Goal: Information Seeking & Learning: Find specific fact

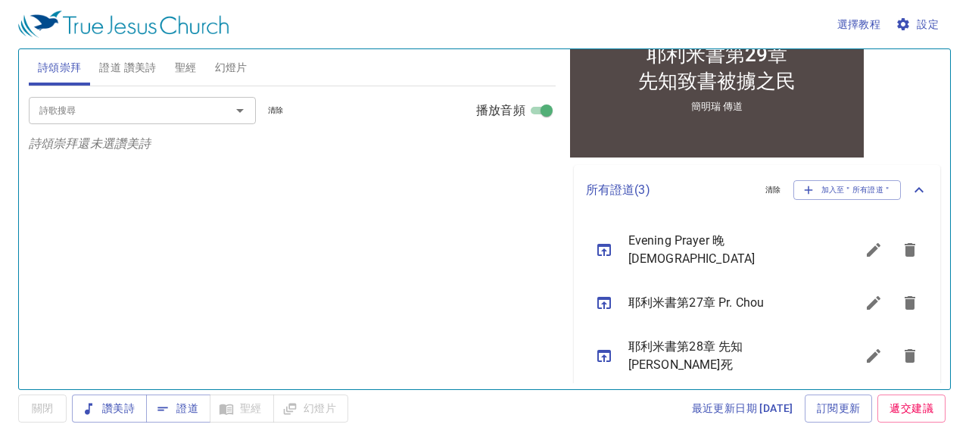
scroll to position [333, 0]
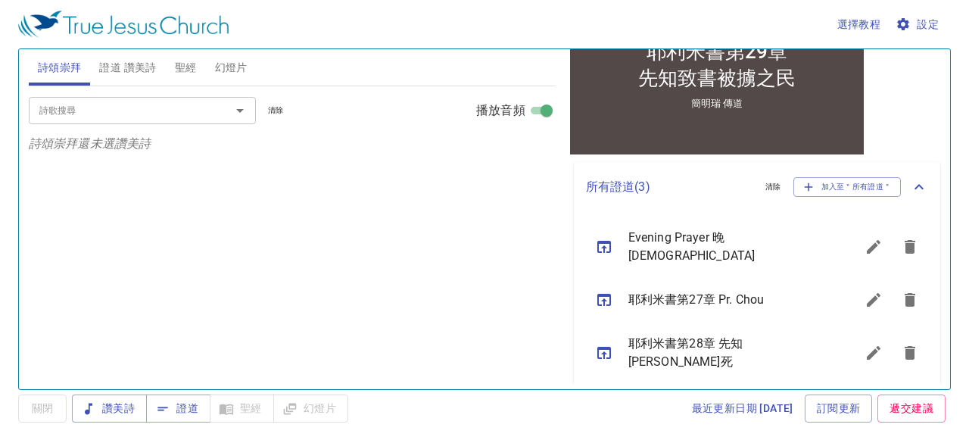
click at [565, 247] on icon "sermon lineup list" at bounding box center [604, 247] width 18 height 18
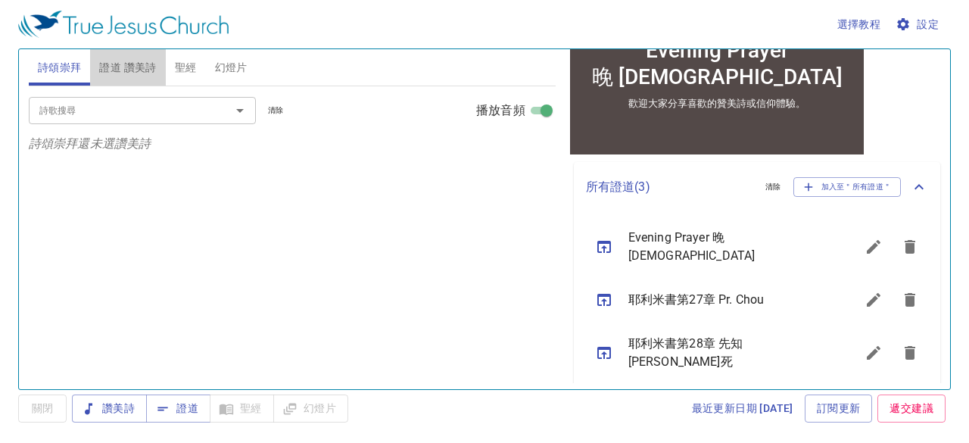
click at [131, 64] on span "證道 讚美詩" at bounding box center [127, 67] width 57 height 19
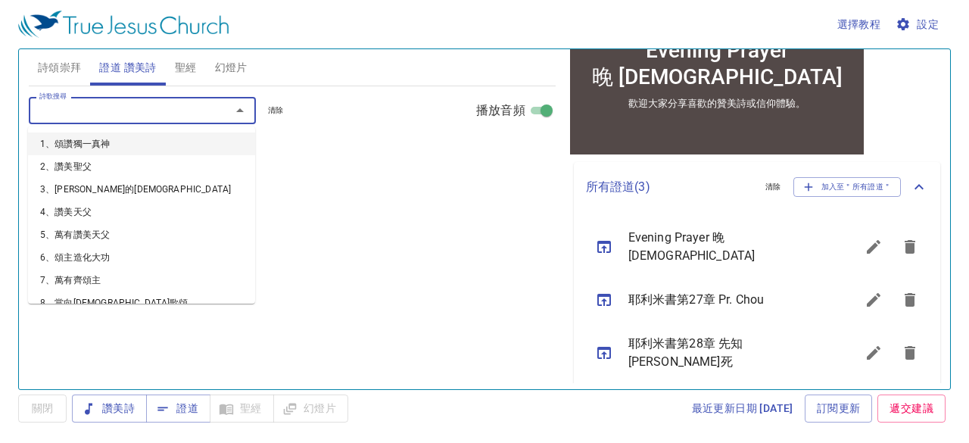
click at [154, 106] on input "詩歌搜尋" at bounding box center [119, 109] width 173 height 17
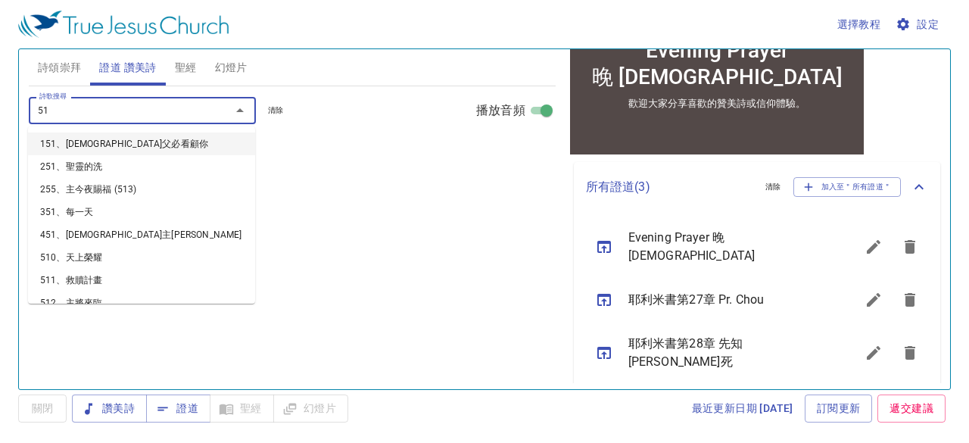
type input "518"
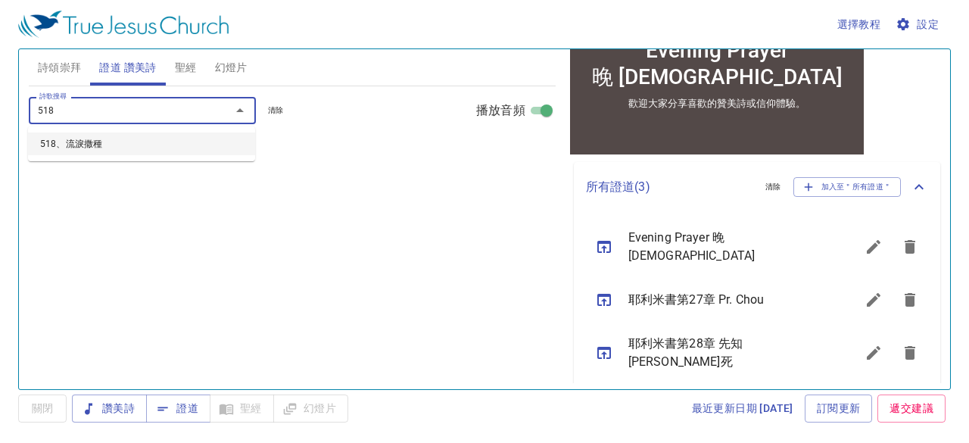
click at [68, 140] on li "518、流淚撒種" at bounding box center [141, 143] width 227 height 23
select select "1"
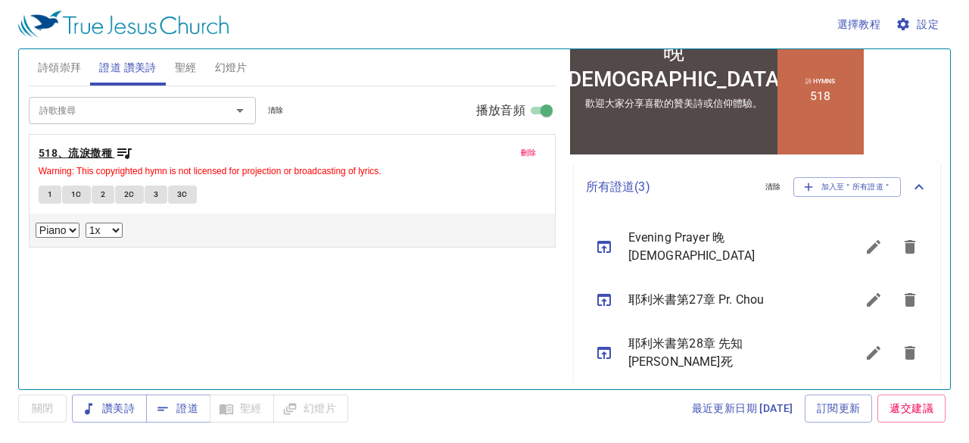
click at [92, 154] on b "518、流淚撒種" at bounding box center [75, 153] width 73 height 19
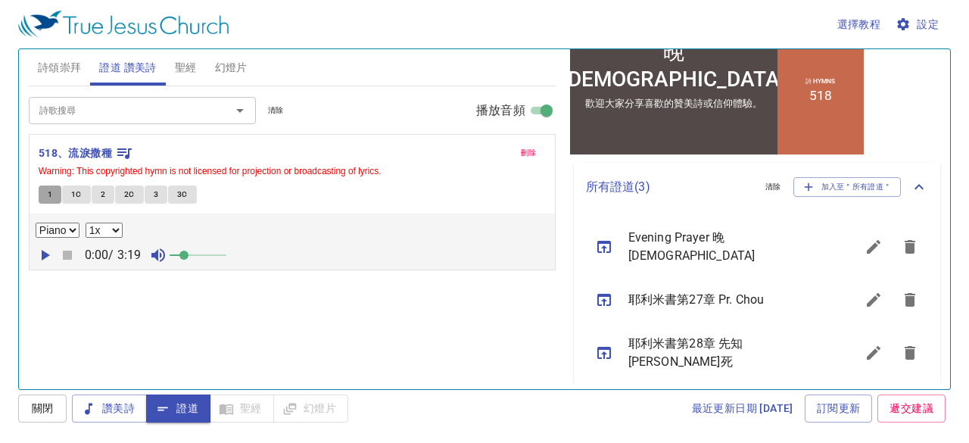
click at [51, 190] on span "1" at bounding box center [50, 195] width 5 height 14
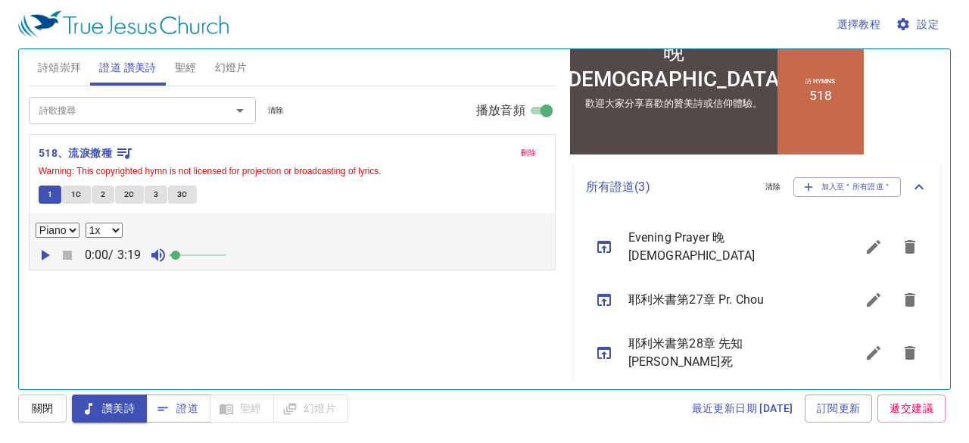
click at [180, 252] on span at bounding box center [175, 255] width 9 height 9
click at [191, 66] on span "聖經" at bounding box center [186, 67] width 22 height 19
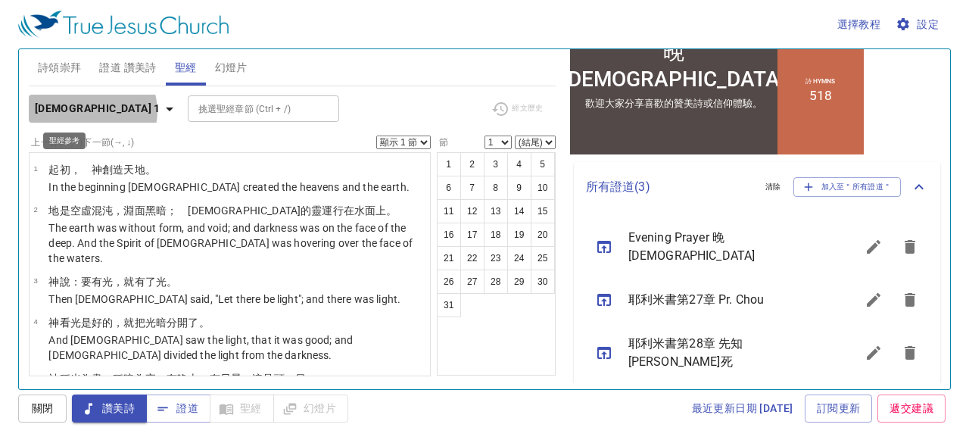
click at [160, 111] on icon "button" at bounding box center [169, 109] width 18 height 18
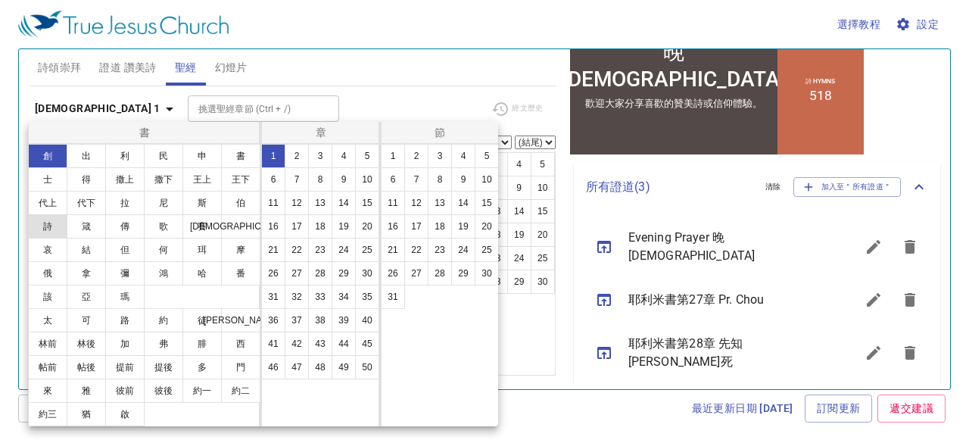
click at [54, 225] on button "詩" at bounding box center [47, 226] width 39 height 24
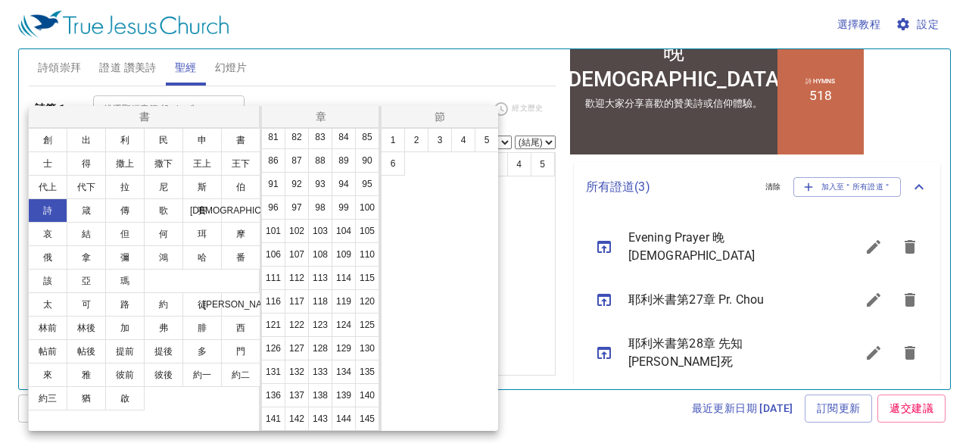
scroll to position [589, 0]
click at [285, 313] on button "126" at bounding box center [273, 325] width 24 height 24
click at [489, 135] on button "5" at bounding box center [487, 140] width 24 height 24
select select "5"
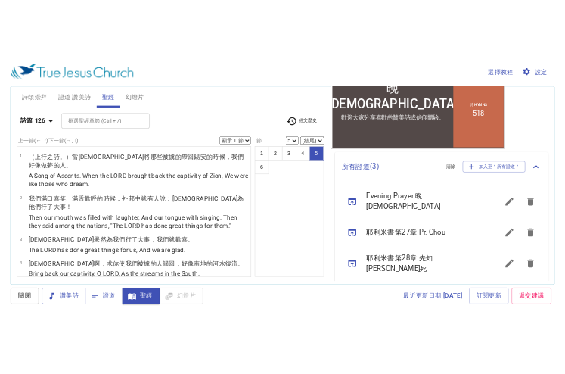
scroll to position [79, 0]
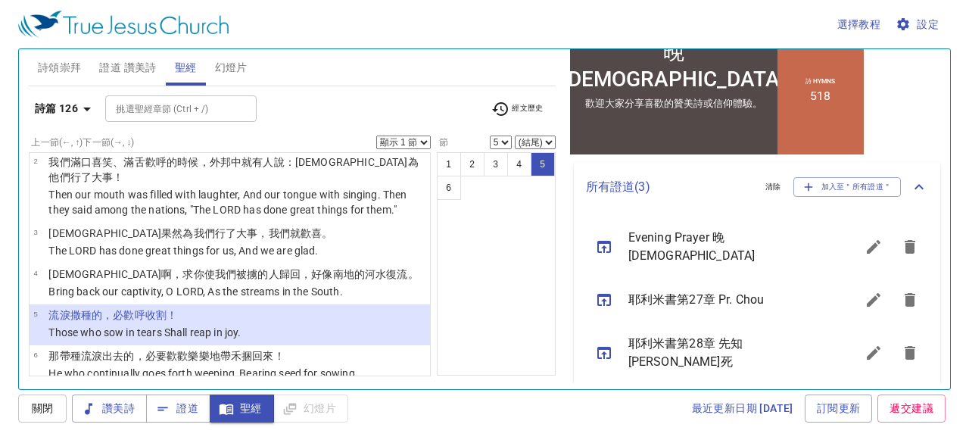
click at [114, 62] on span "證道 讚美詩" at bounding box center [127, 67] width 57 height 19
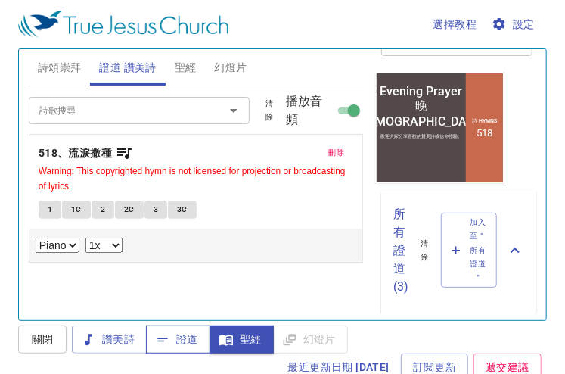
click at [176, 338] on span "證道" at bounding box center [178, 339] width 40 height 19
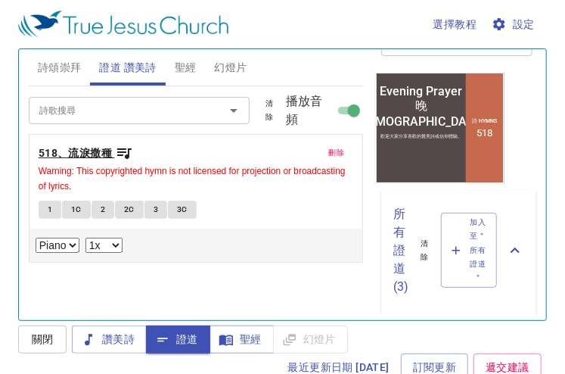
click at [97, 155] on b "518、流淚撒種" at bounding box center [75, 153] width 73 height 19
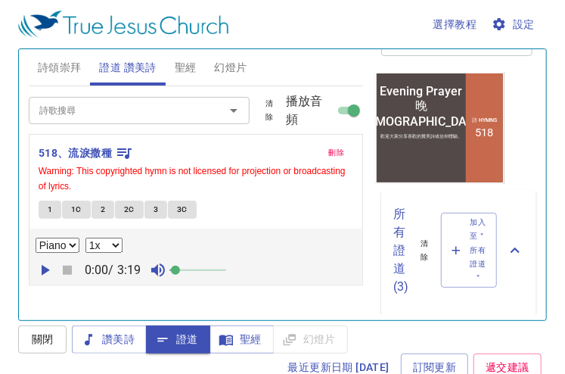
click at [48, 213] on span "1" at bounding box center [50, 210] width 5 height 14
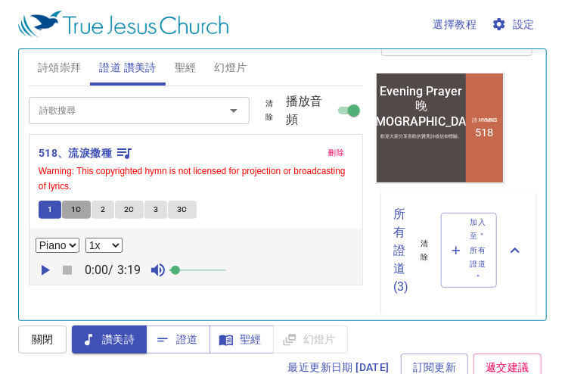
click at [77, 208] on span "1C" at bounding box center [76, 210] width 11 height 14
click at [101, 209] on span "2" at bounding box center [103, 210] width 5 height 14
click at [129, 207] on span "2C" at bounding box center [129, 210] width 11 height 14
click at [159, 207] on button "3" at bounding box center [156, 210] width 23 height 18
click at [182, 208] on span "3C" at bounding box center [182, 210] width 11 height 14
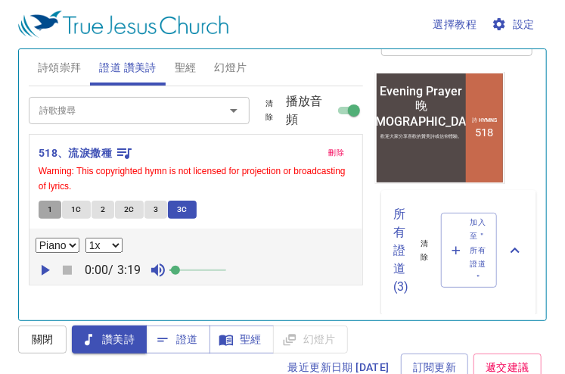
click at [50, 210] on span "1" at bounding box center [50, 210] width 5 height 14
